Goal: Find specific page/section: Find specific page/section

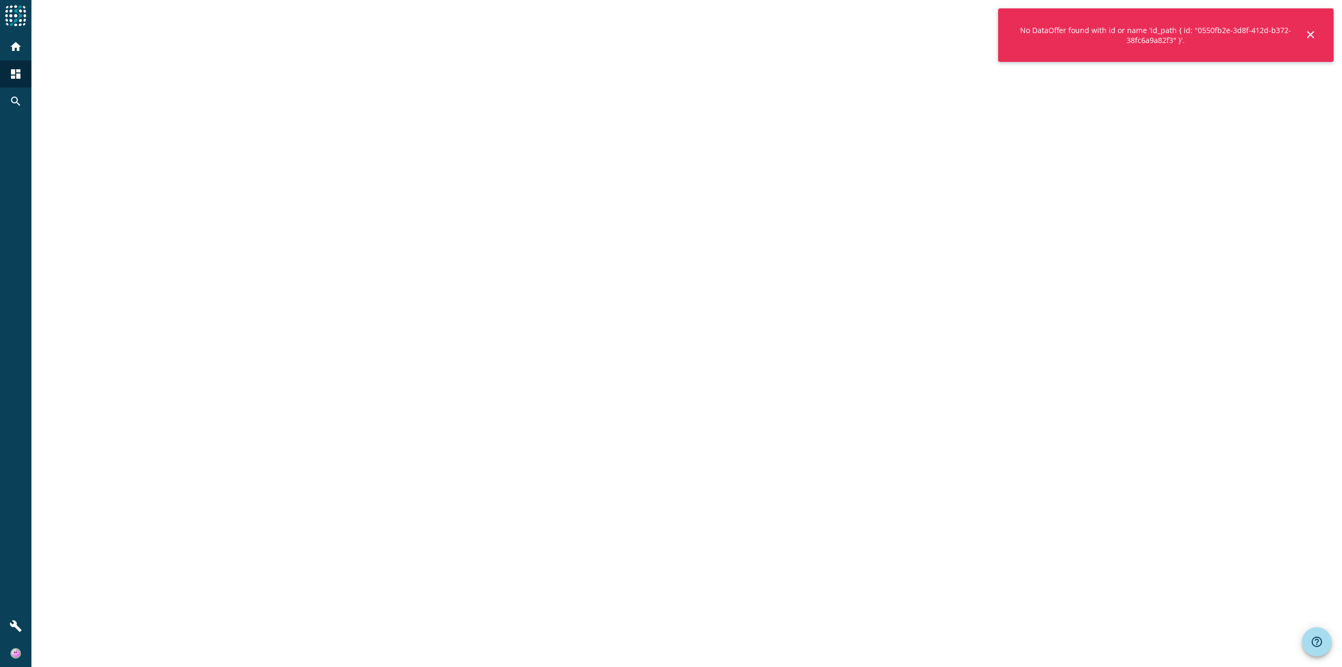
click at [1304, 35] on div "No DataOffer found with id or name 'id_path { id: "0550fb2e-3d8f-412d-b372-38fc…" at bounding box center [1166, 34] width 336 height 53
drag, startPoint x: 14, startPoint y: 99, endPoint x: 22, endPoint y: 100, distance: 7.9
click at [14, 99] on mat-icon "search" at bounding box center [15, 101] width 13 height 13
click at [285, 19] on input at bounding box center [696, 24] width 1259 height 13
paste input "ags-index-process-contract-changed"
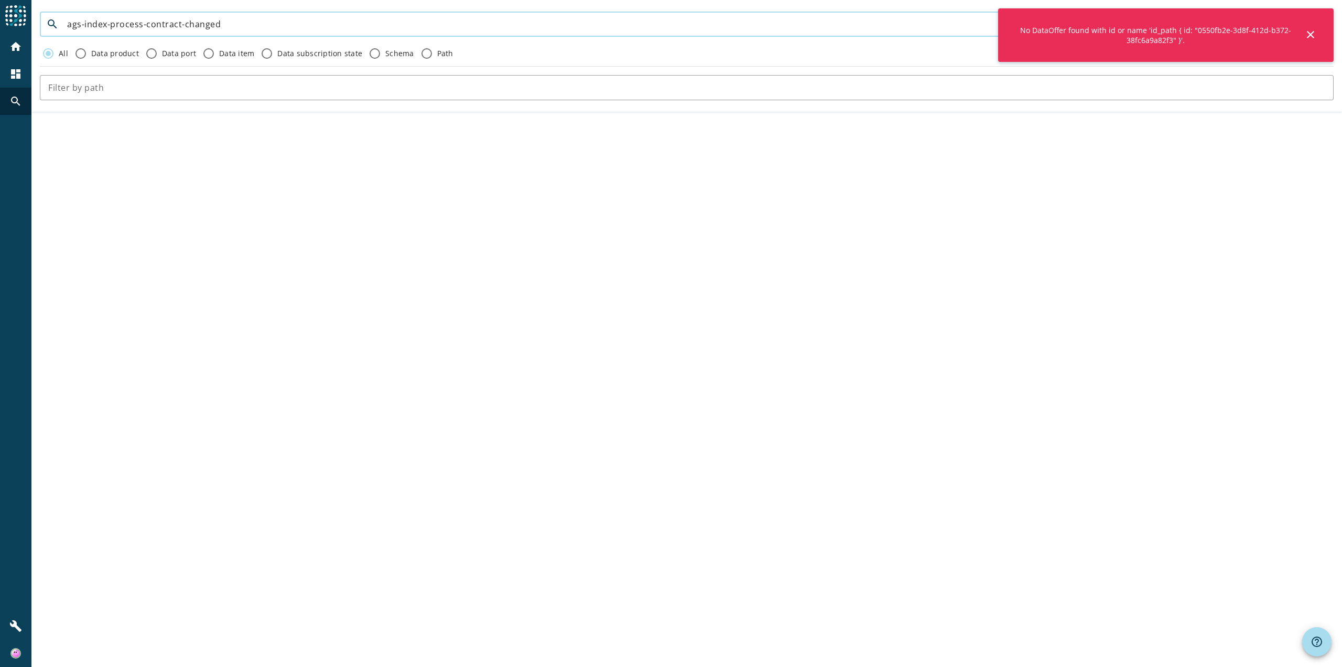
type input "ags-index-process-contract-changed"
click at [1312, 35] on mat-icon "close" at bounding box center [1311, 34] width 13 height 13
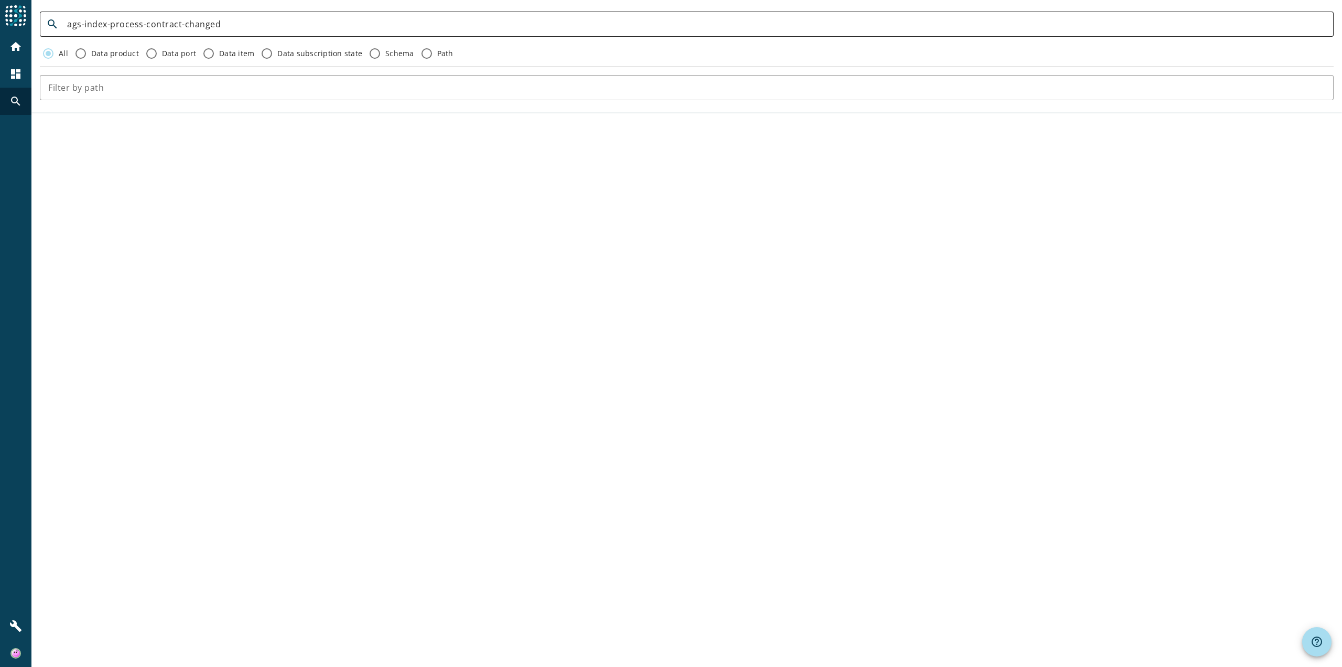
click at [192, 22] on input "ags-index-process-contract-changed" at bounding box center [696, 24] width 1259 height 13
click at [244, 26] on input "ags-index-process-contract-changed" at bounding box center [696, 24] width 1259 height 13
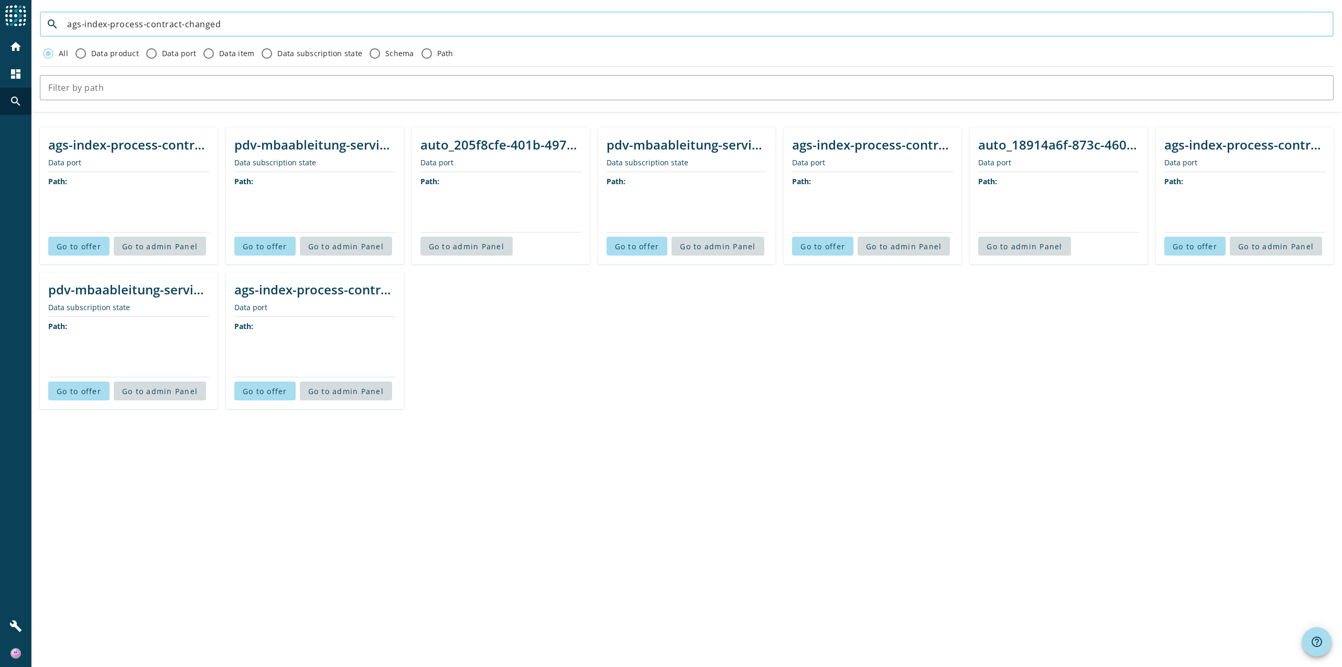
click at [159, 147] on div "ags-index-process-contract-changed-preprod" at bounding box center [128, 144] width 161 height 17
click at [79, 243] on span "Go to offer" at bounding box center [79, 246] width 45 height 10
